Goal: Check status

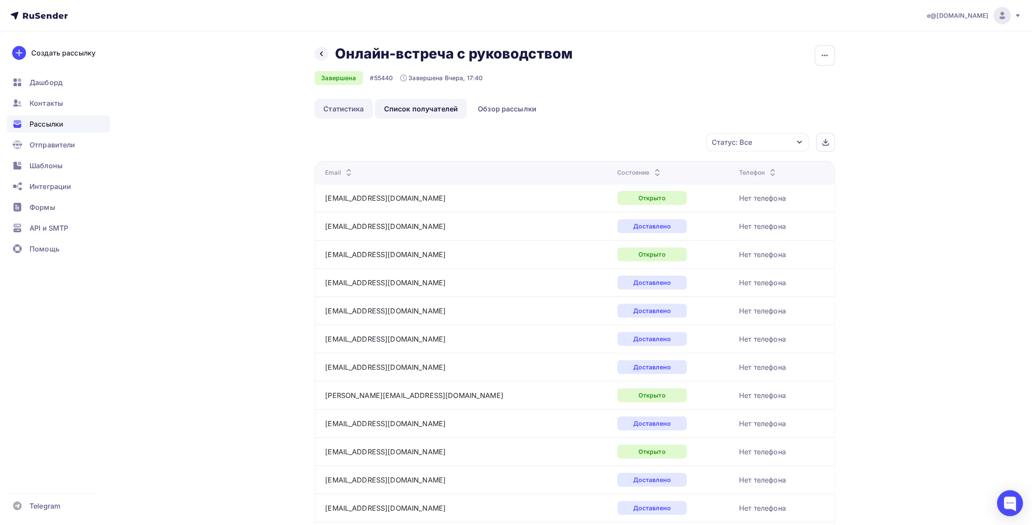
click at [341, 107] on link "Статистика" at bounding box center [344, 109] width 59 height 20
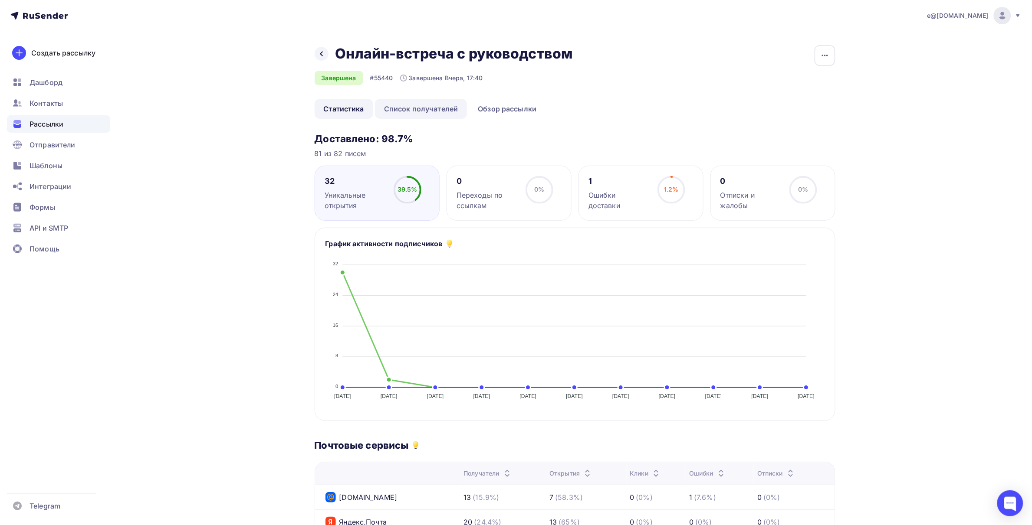
click at [403, 112] on link "Список получателей" at bounding box center [421, 109] width 92 height 20
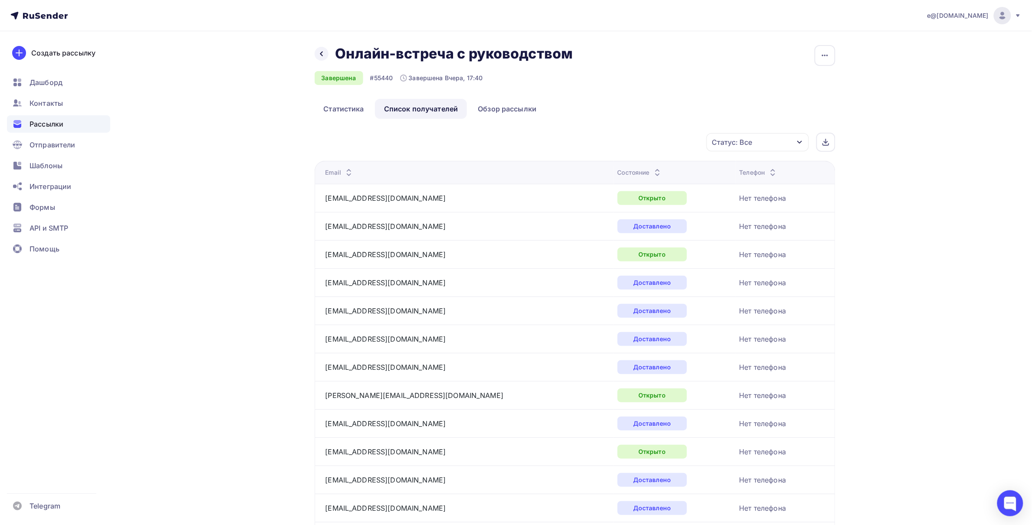
click at [49, 115] on div "Рассылки" at bounding box center [58, 123] width 103 height 17
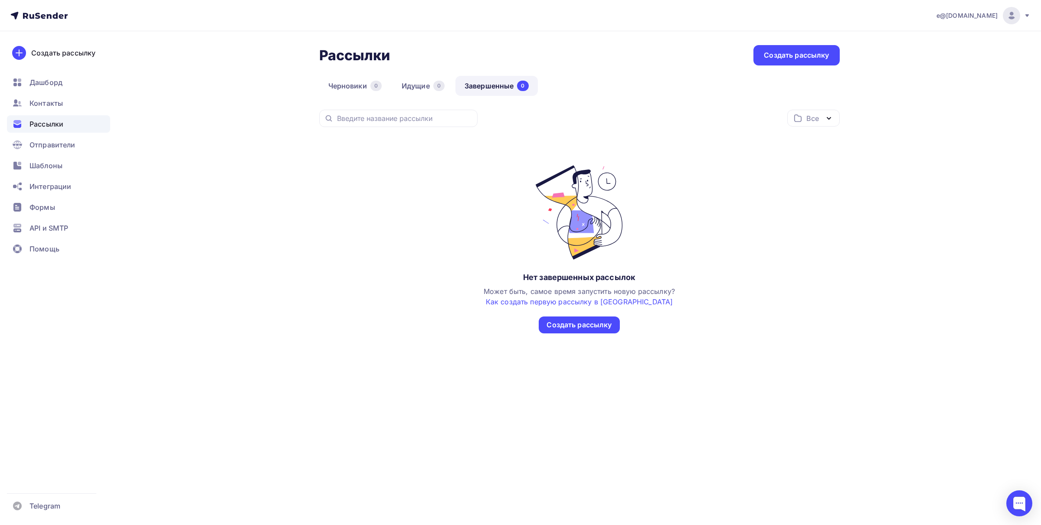
click at [502, 87] on link "Завершенные 0" at bounding box center [497, 86] width 82 height 20
